Goal: Navigation & Orientation: Find specific page/section

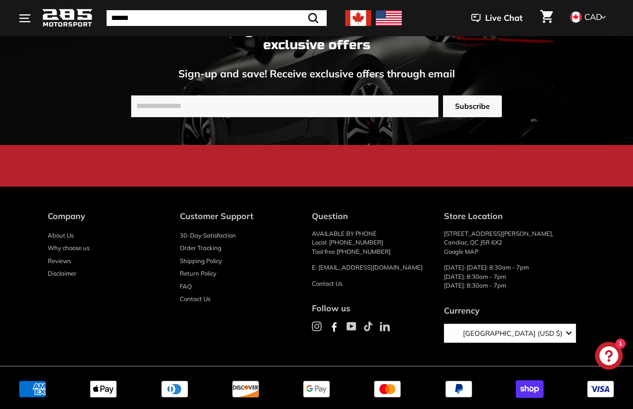
scroll to position [1654, 0]
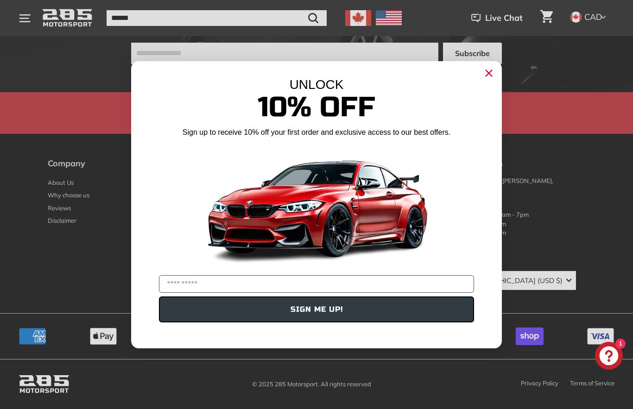
click at [488, 71] on icon "Close dialog" at bounding box center [489, 73] width 6 height 6
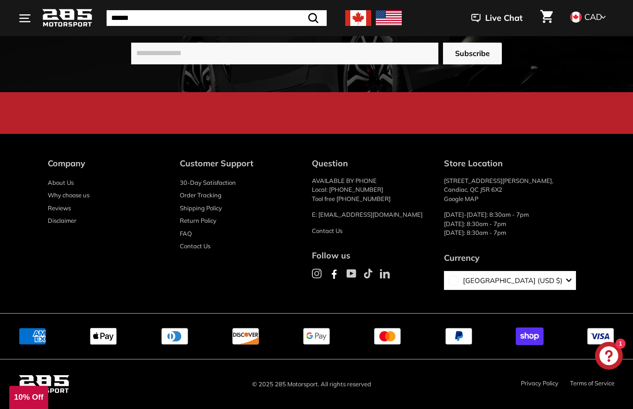
click at [537, 384] on link "Privacy Policy" at bounding box center [540, 383] width 38 height 7
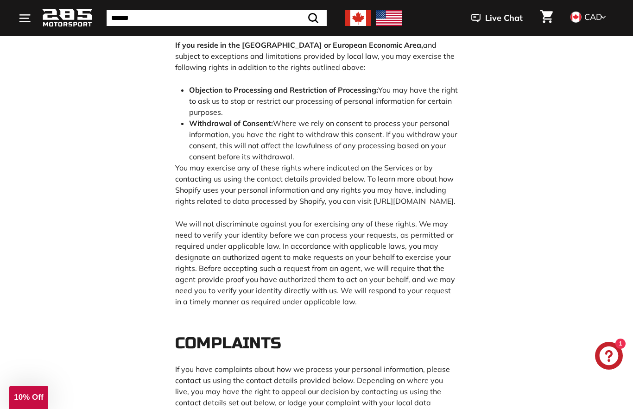
scroll to position [2920, 0]
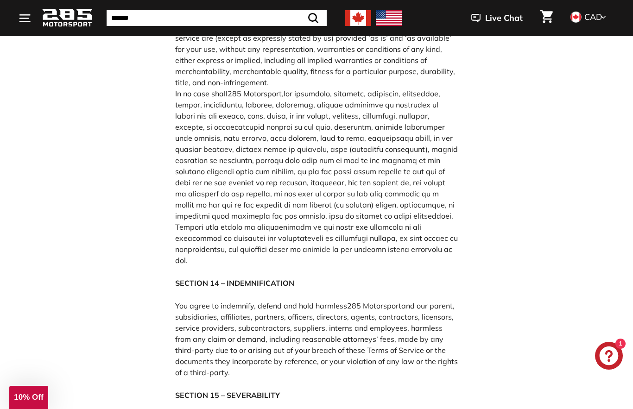
scroll to position [2689, 0]
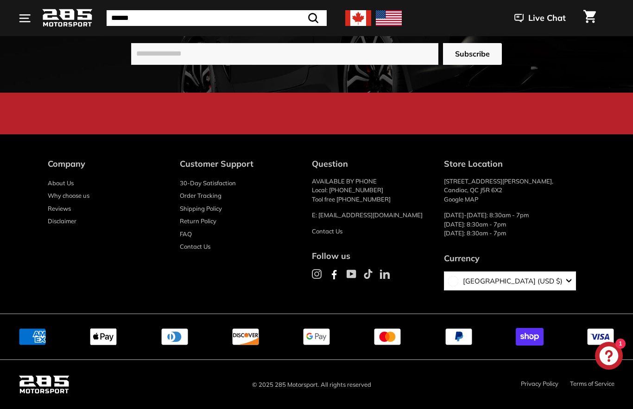
click at [331, 232] on link "Contact Us" at bounding box center [327, 231] width 31 height 7
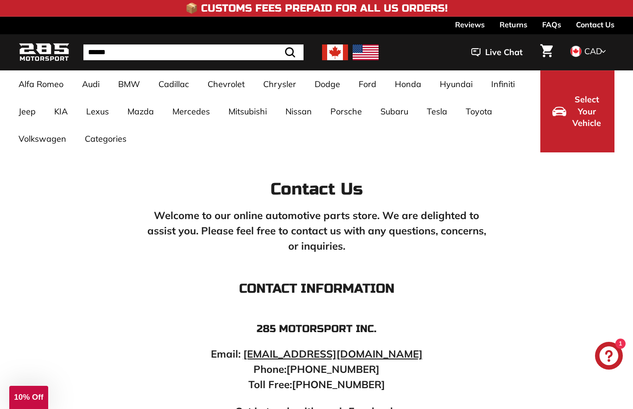
click at [360, 46] on img at bounding box center [366, 53] width 26 height 16
click at [364, 52] on img at bounding box center [366, 53] width 26 height 16
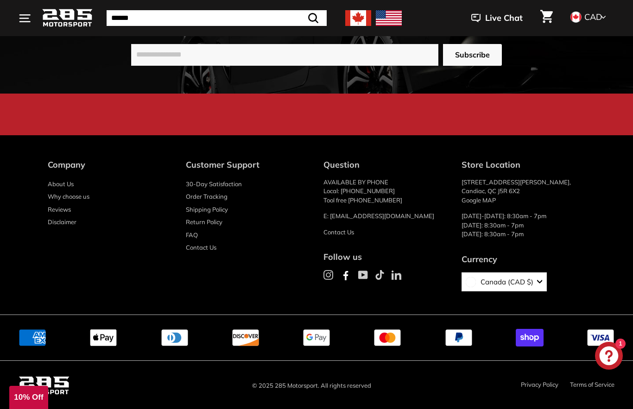
scroll to position [1654, 0]
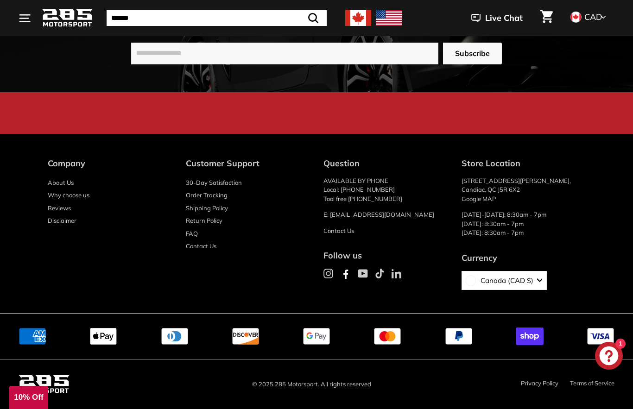
click at [537, 385] on link "Privacy Policy" at bounding box center [540, 383] width 38 height 7
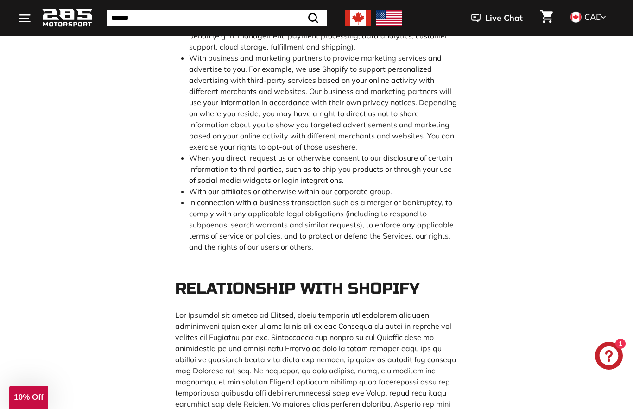
scroll to position [1484, 0]
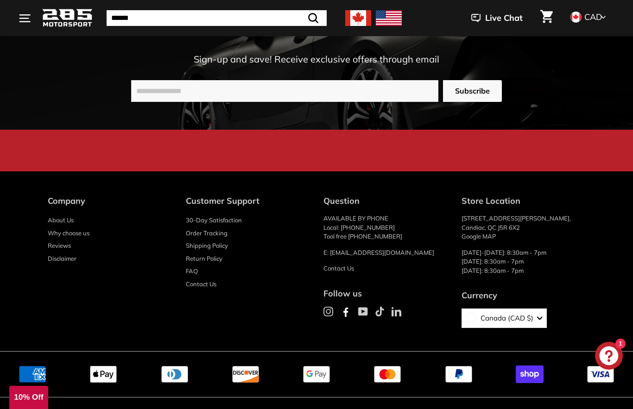
scroll to position [3938, 0]
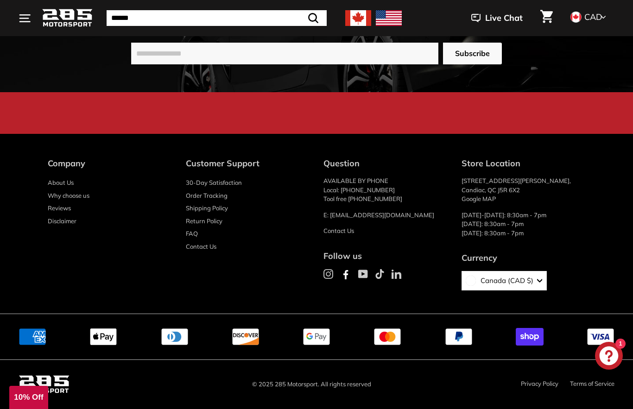
click at [592, 382] on link "Terms of Service" at bounding box center [592, 383] width 45 height 7
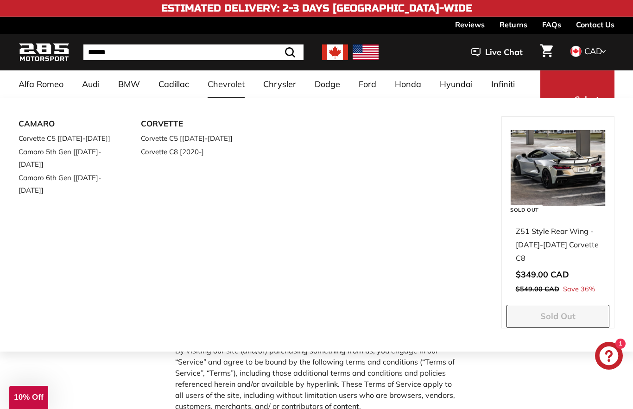
click at [223, 240] on div "CAMARO Corvette C5 [1997-2004] Camaro 5th Gen [2009-2013] Camaro 6th Gen [2016-…" at bounding box center [260, 234] width 483 height 236
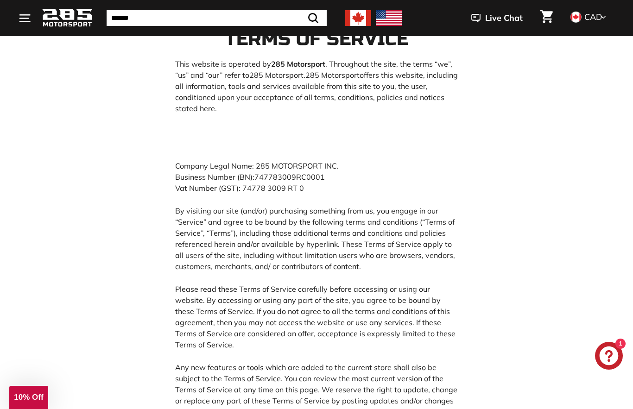
scroll to position [139, 0]
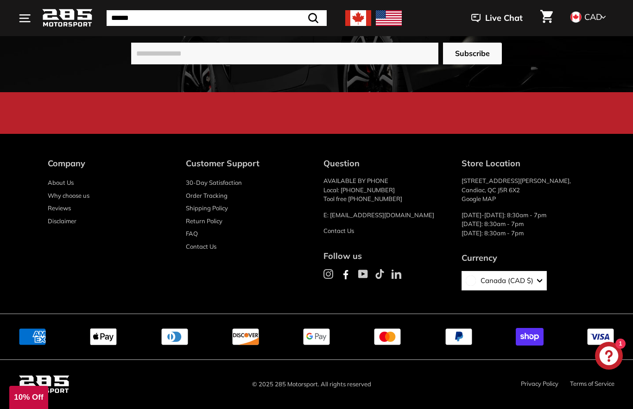
click at [207, 254] on link "Contact Us" at bounding box center [201, 247] width 31 height 13
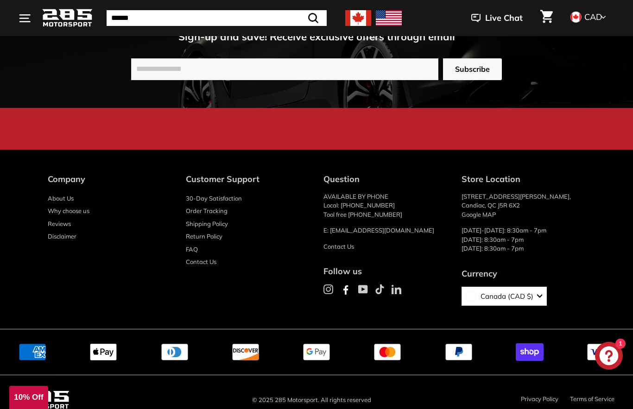
scroll to position [1654, 0]
